Goal: Information Seeking & Learning: Understand process/instructions

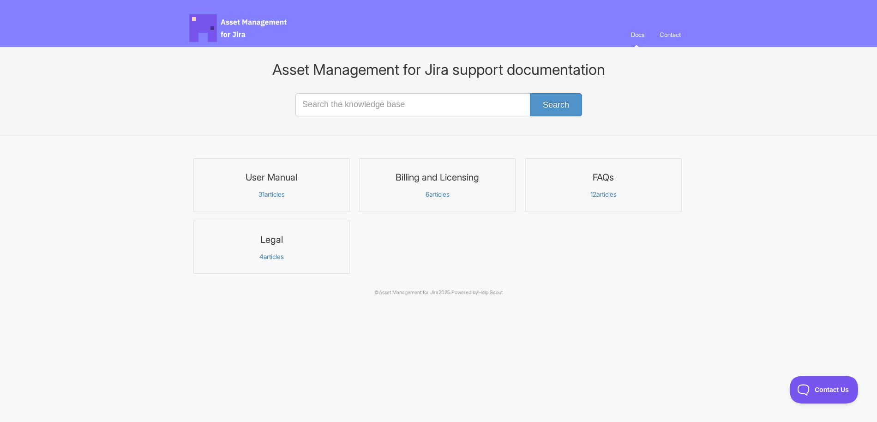
click at [269, 194] on p "31 articles" at bounding box center [271, 194] width 144 height 8
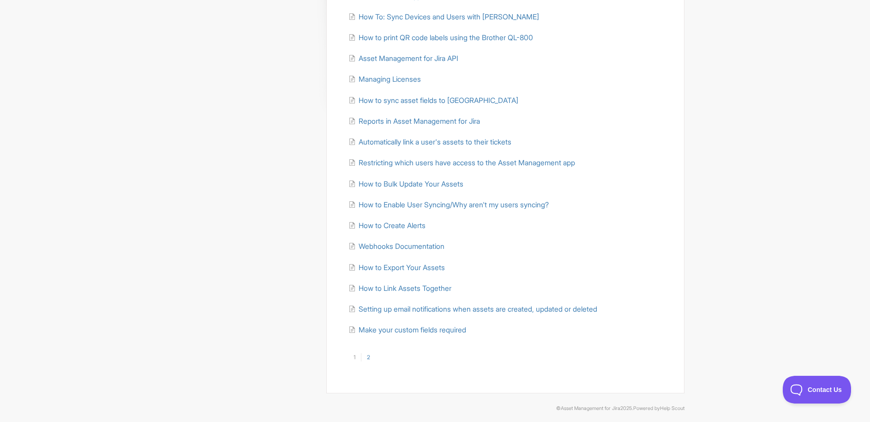
scroll to position [186, 0]
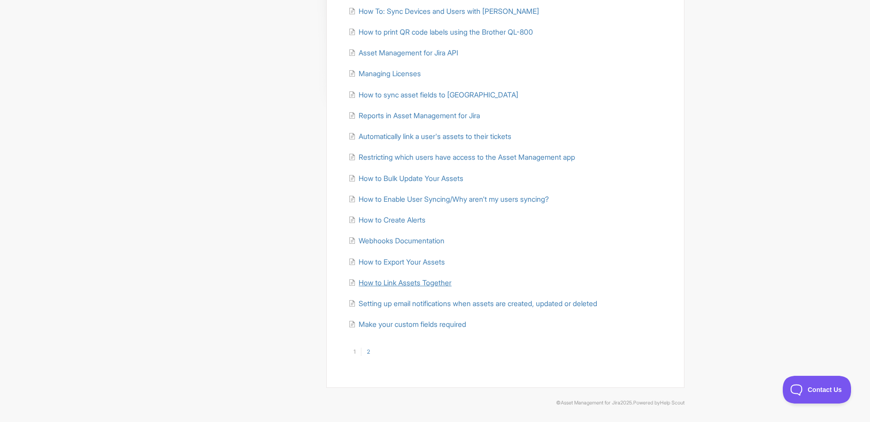
click at [438, 284] on span "How to Link Assets Together" at bounding box center [405, 282] width 93 height 9
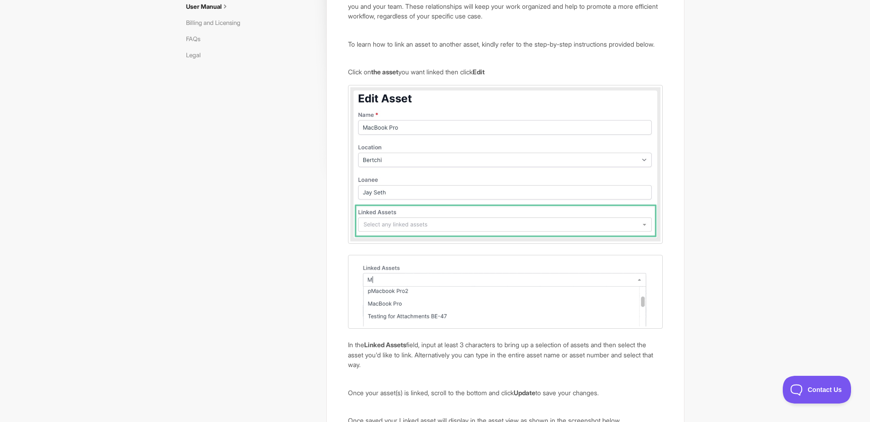
scroll to position [118, 0]
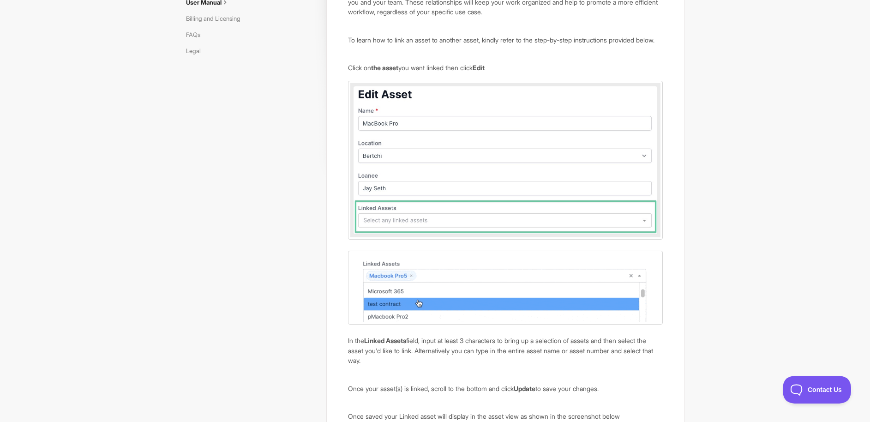
click at [455, 216] on img at bounding box center [505, 160] width 314 height 159
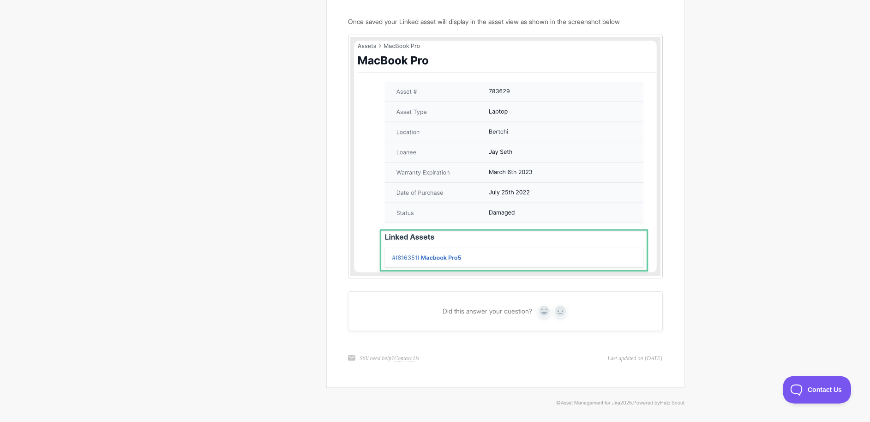
scroll to position [0, 0]
